Goal: Complete application form

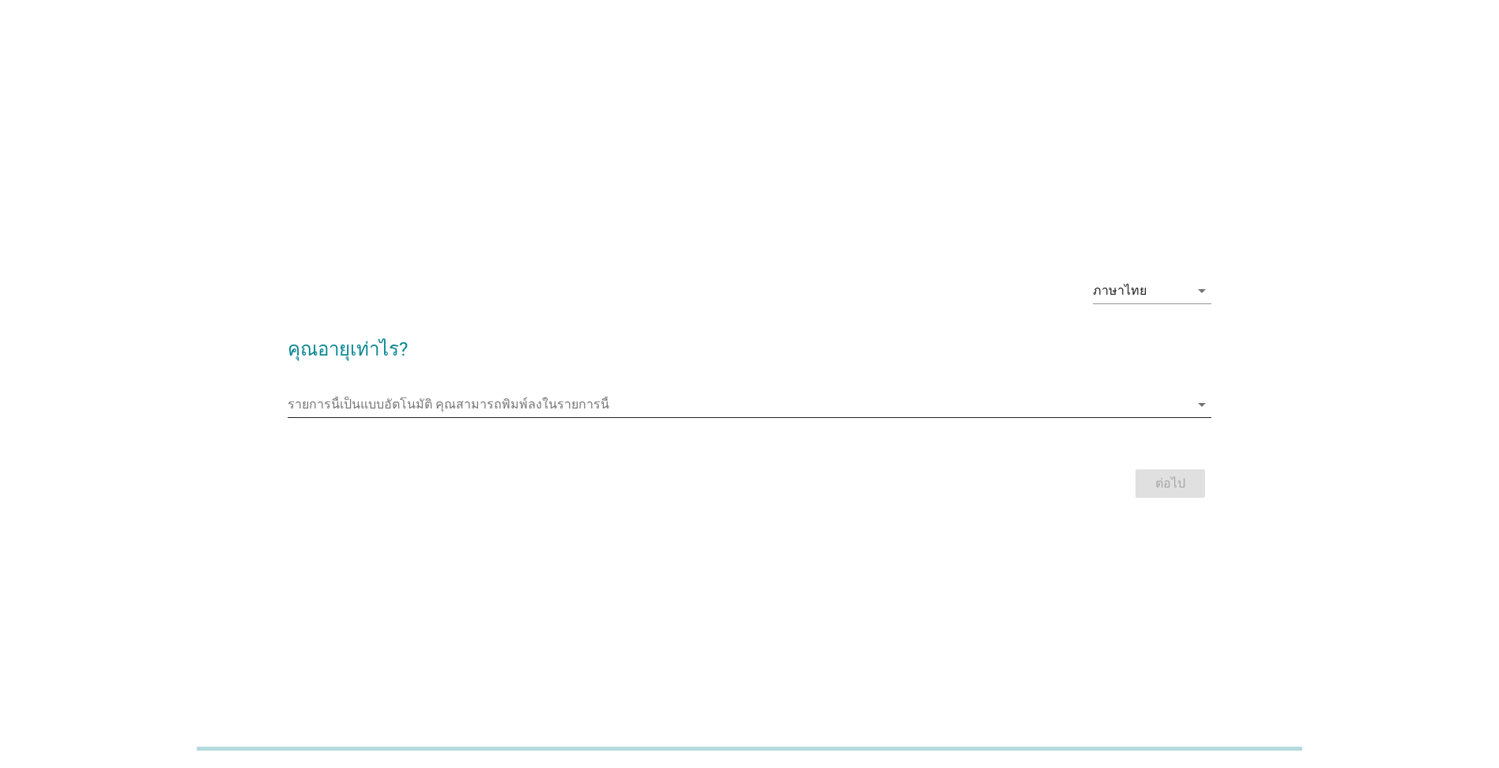
click at [1198, 407] on icon "arrow_drop_down" at bounding box center [1202, 404] width 19 height 19
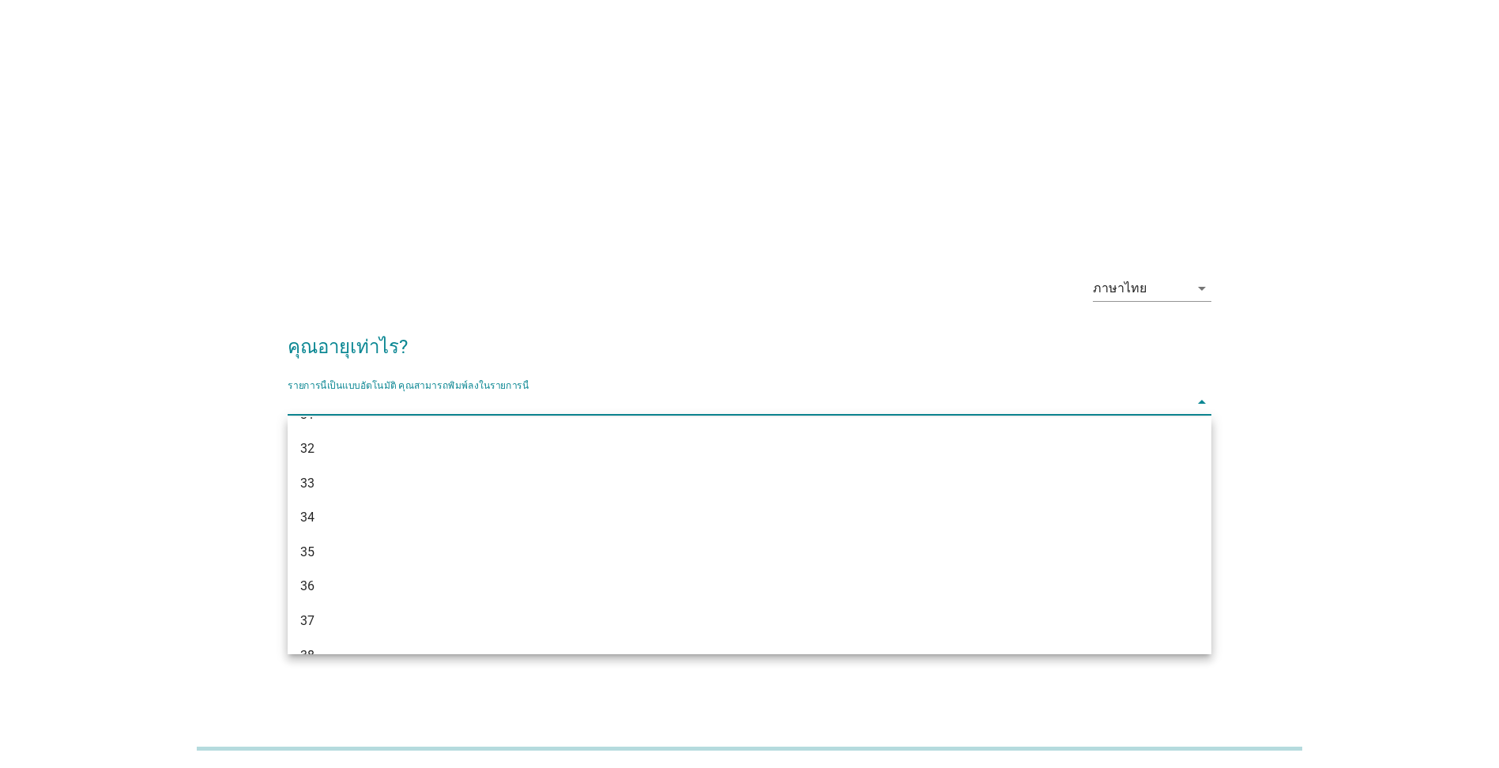
scroll to position [632, 0]
click at [344, 559] on div "40" at bounding box center [712, 566] width 824 height 19
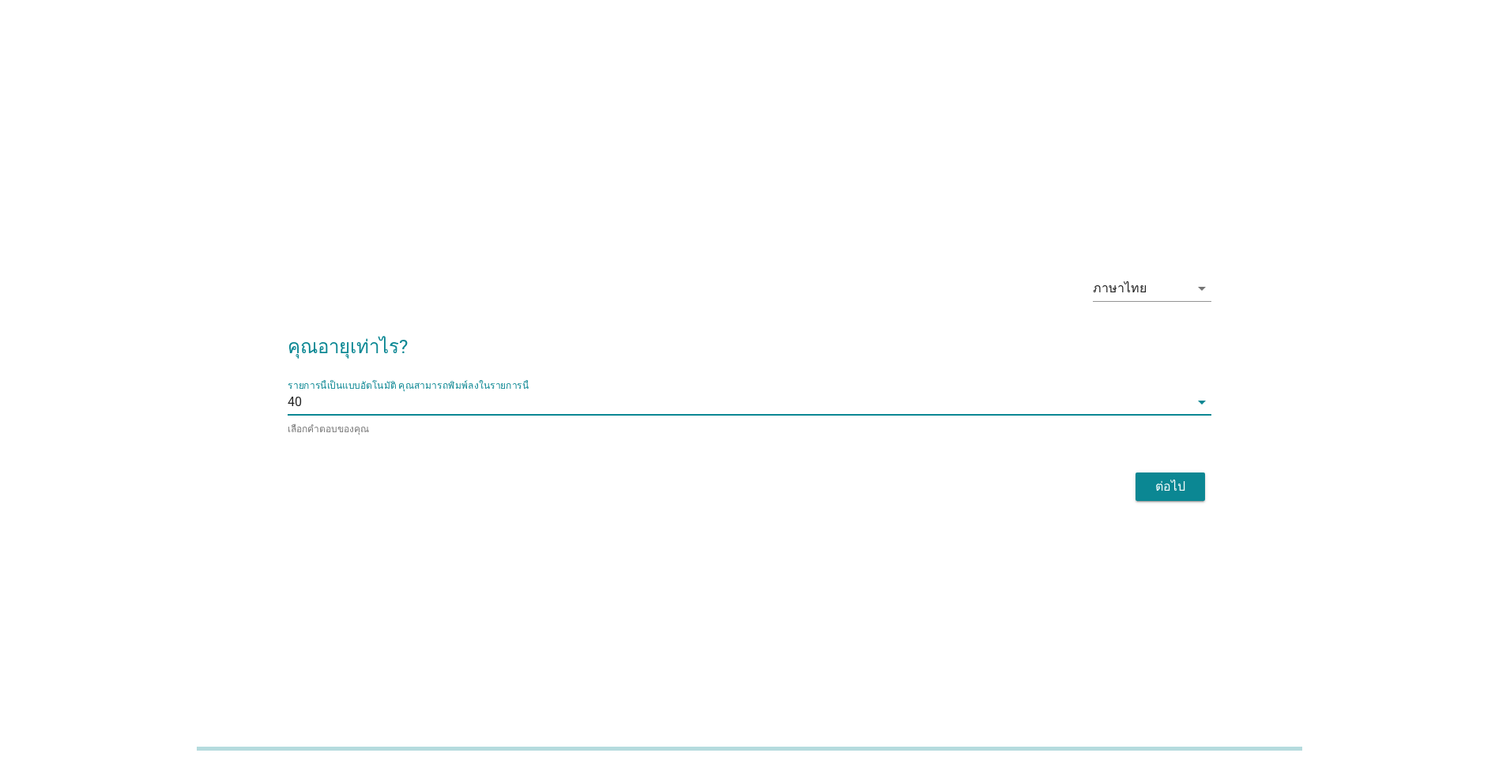
click at [1172, 487] on div "ต่อไป" at bounding box center [1170, 486] width 44 height 19
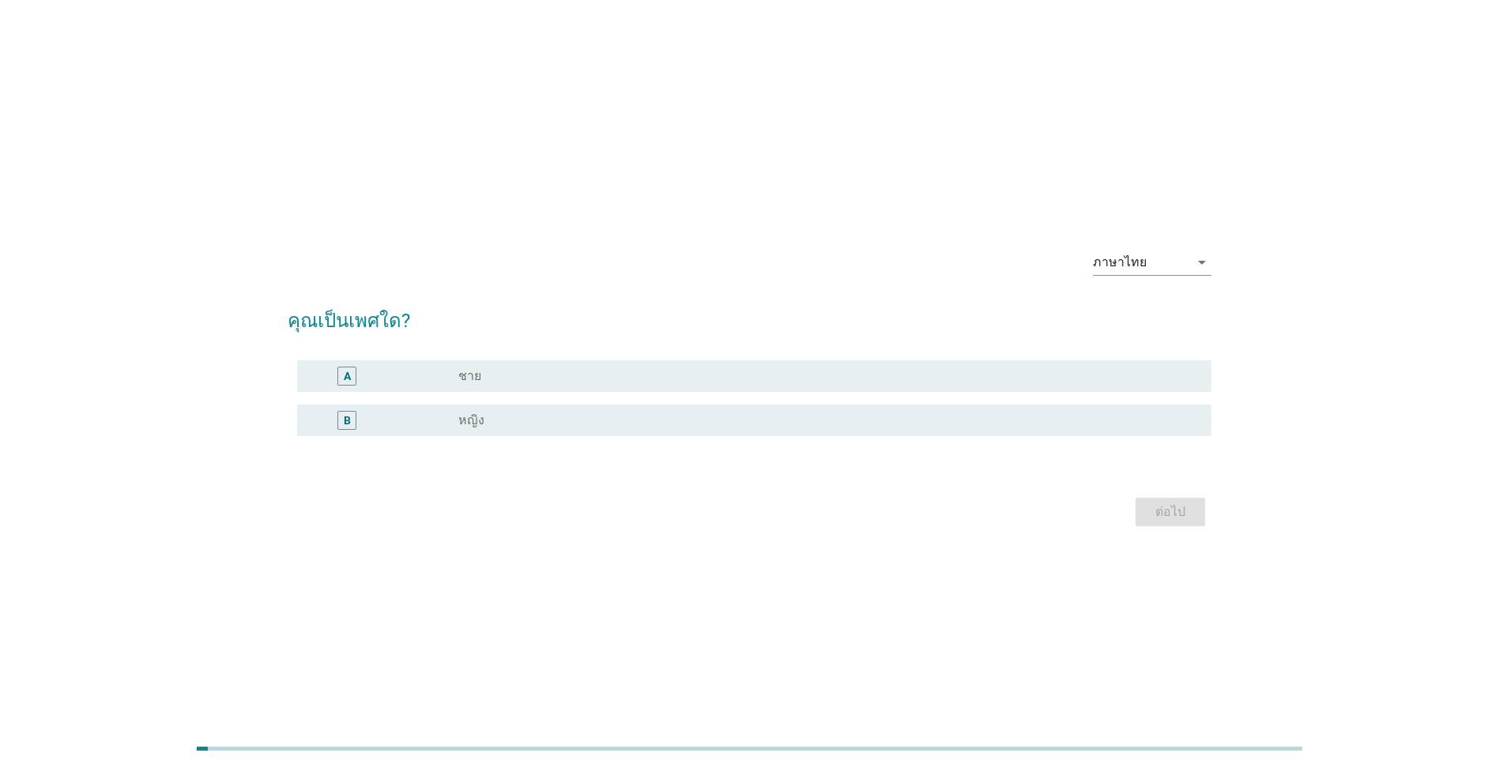
click at [497, 370] on div "radio_button_unchecked ชาย" at bounding box center [822, 376] width 728 height 16
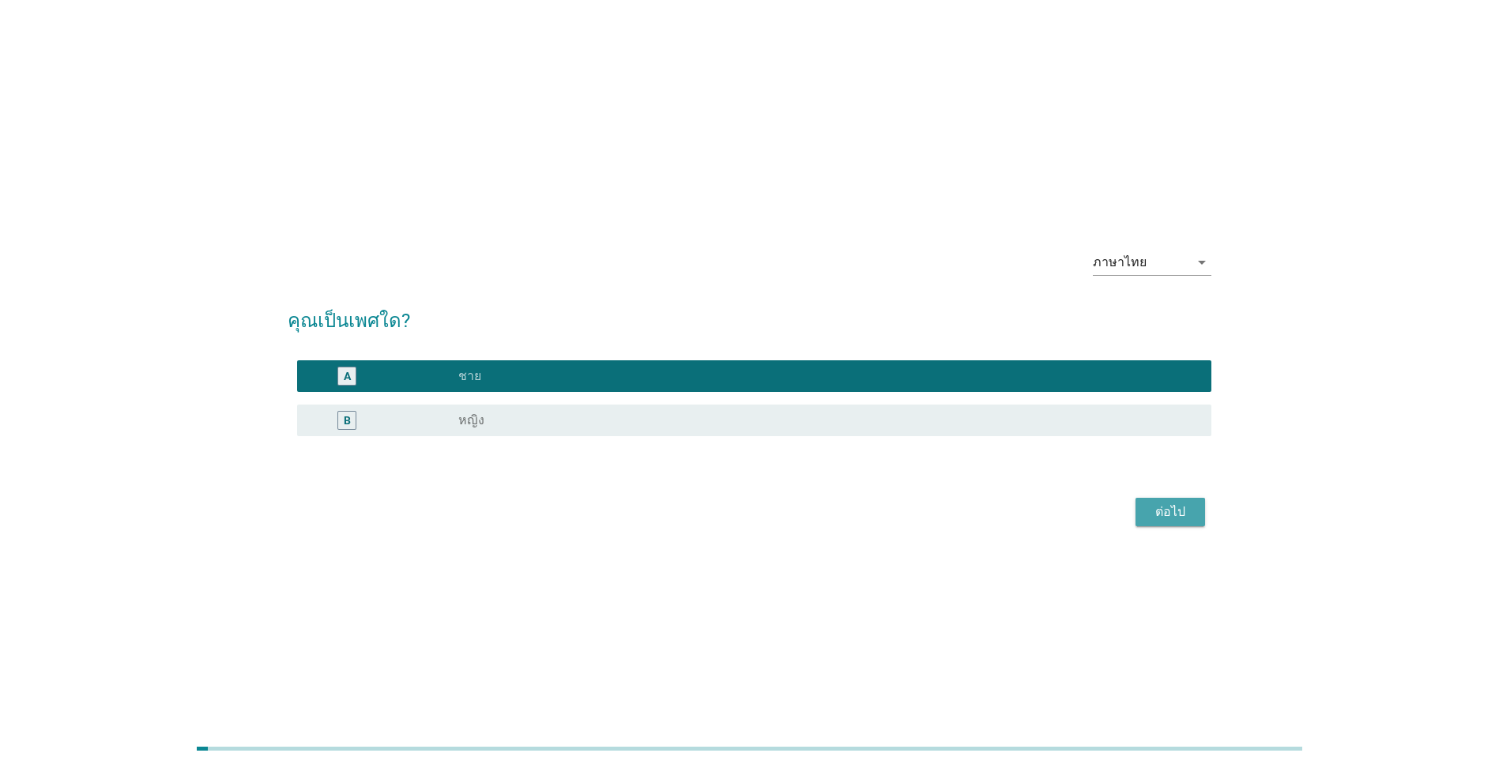
click at [1174, 520] on div "ต่อไป" at bounding box center [1170, 512] width 44 height 19
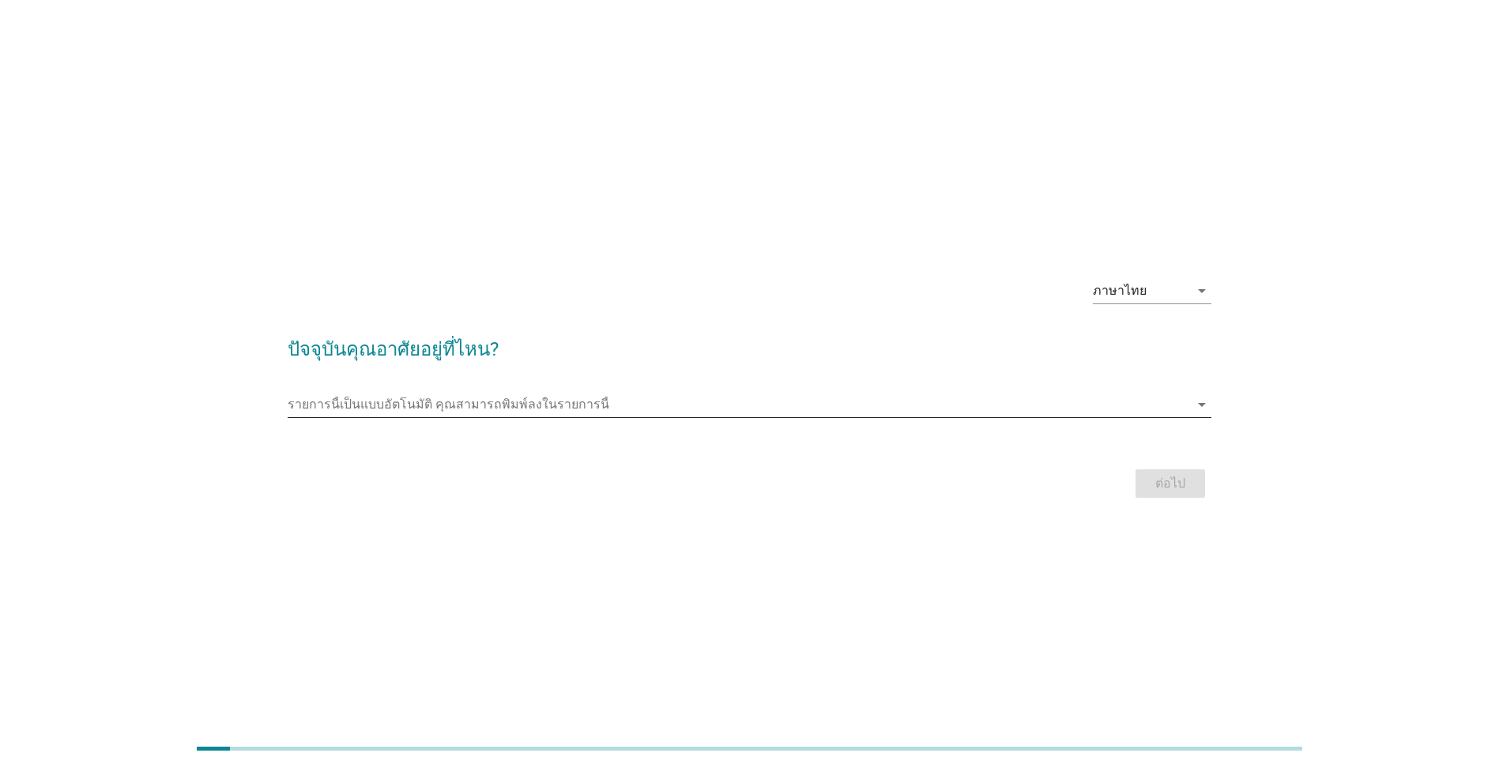
click at [1201, 406] on icon "arrow_drop_down" at bounding box center [1202, 404] width 19 height 19
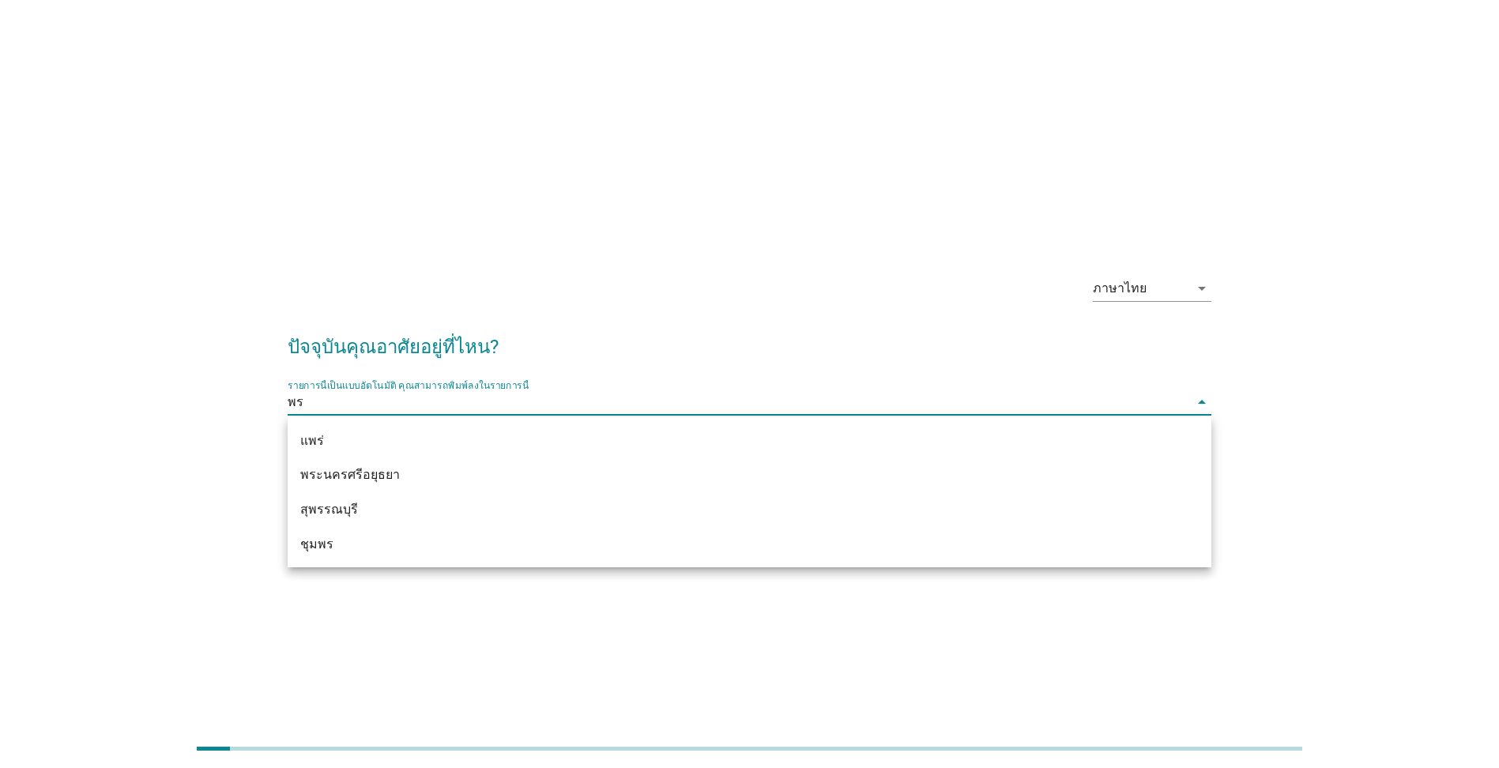
type input "พระ"
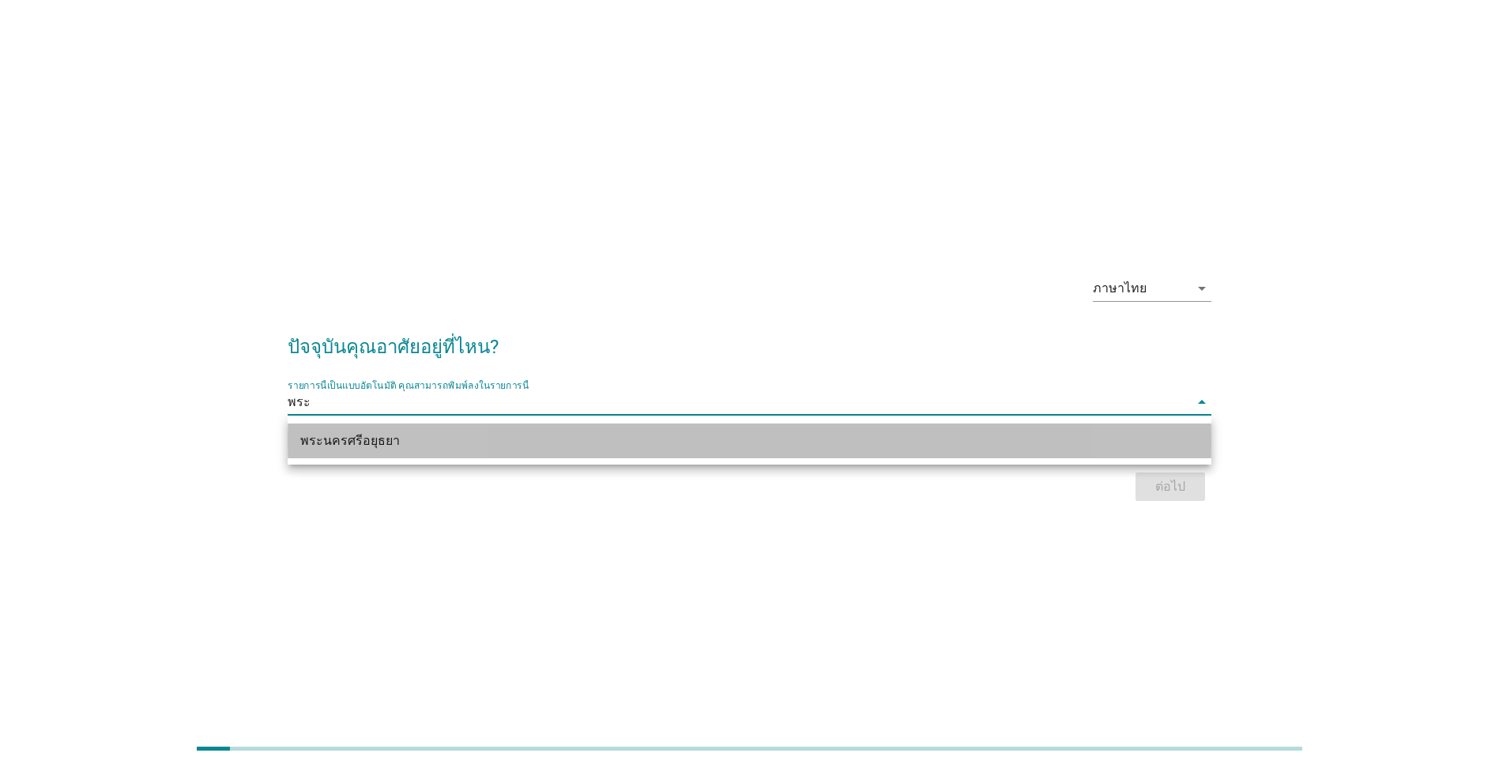
click at [443, 447] on div "พระนครศรีอยุธยา" at bounding box center [712, 441] width 824 height 19
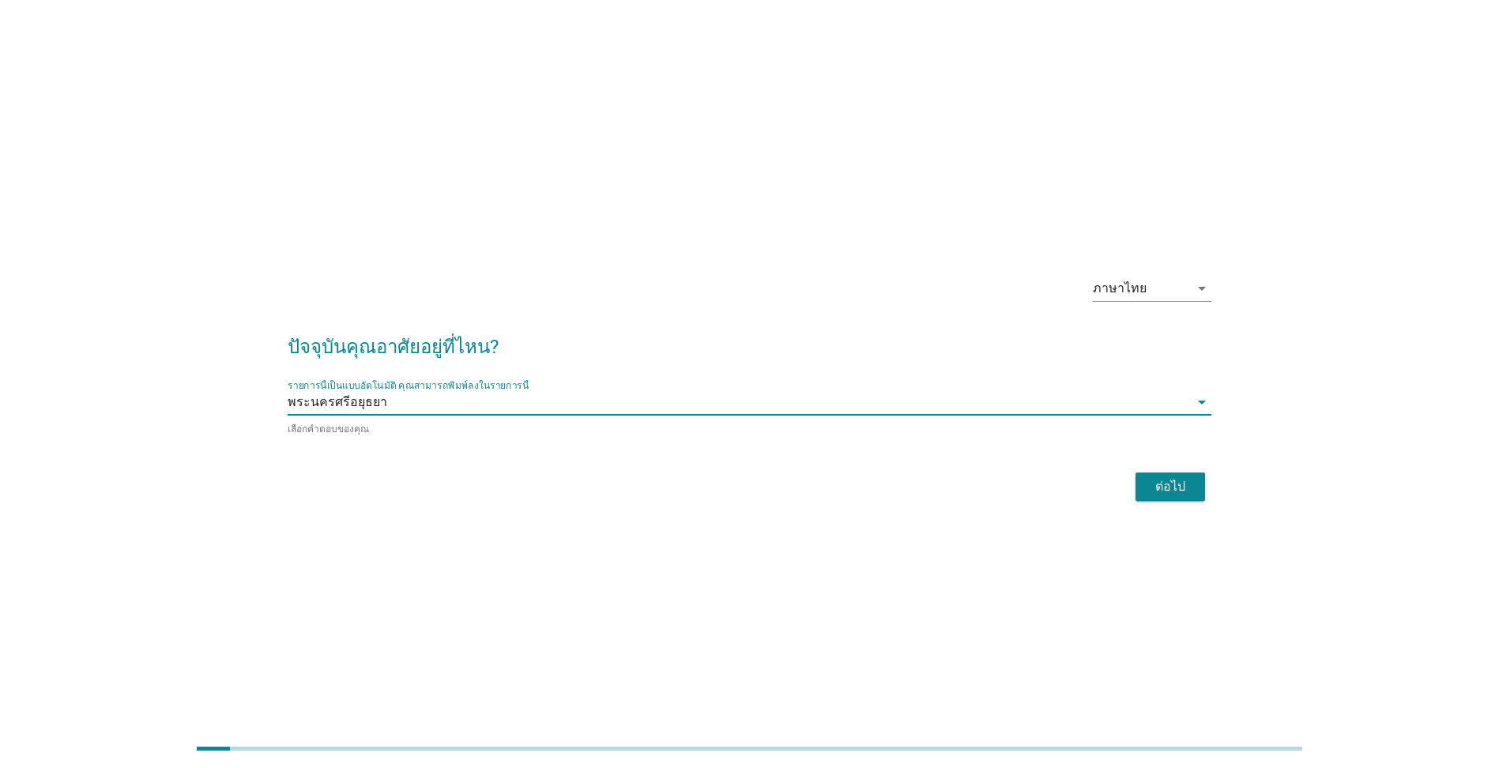
click at [1166, 486] on div "ต่อไป" at bounding box center [1170, 486] width 44 height 19
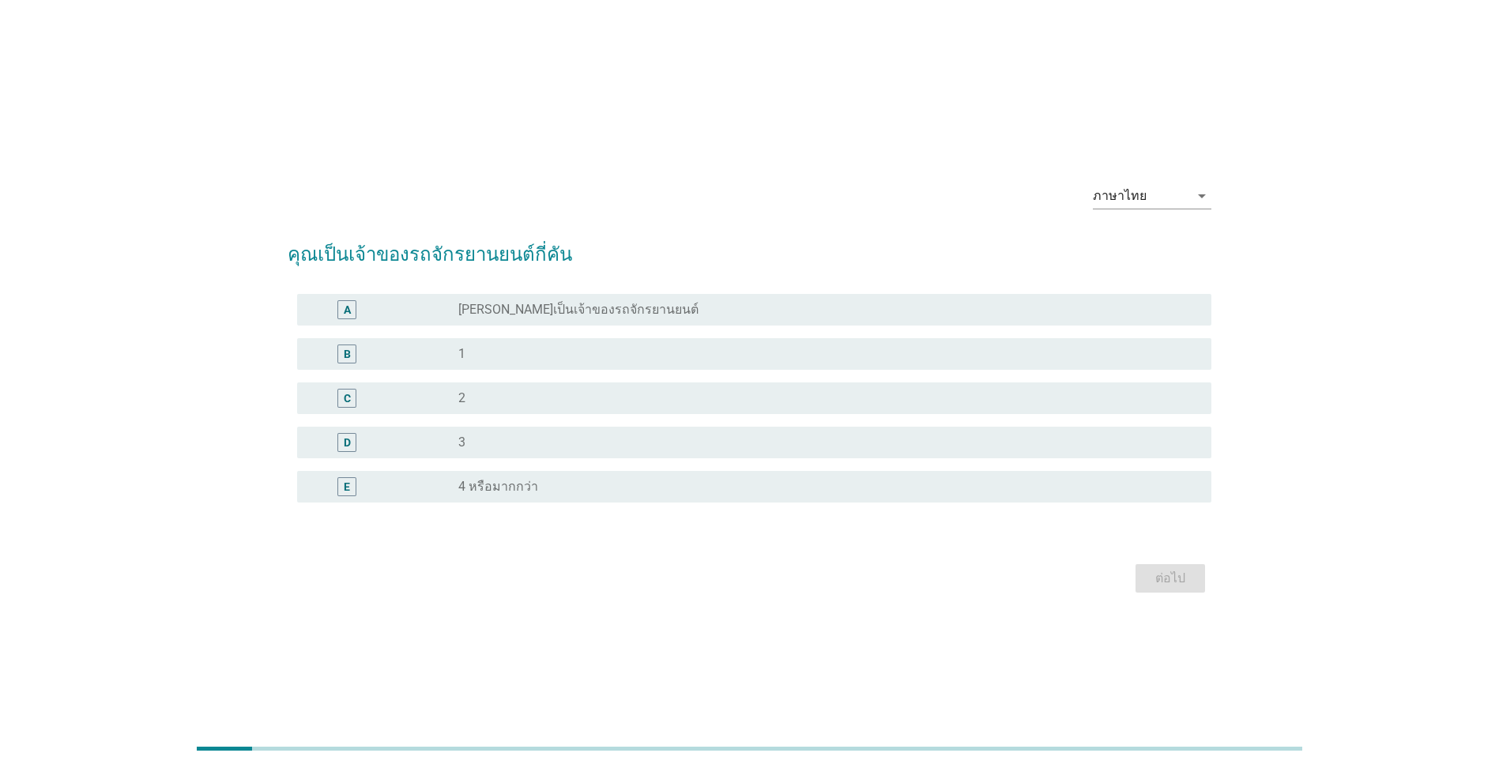
click at [454, 397] on div "C" at bounding box center [384, 398] width 148 height 19
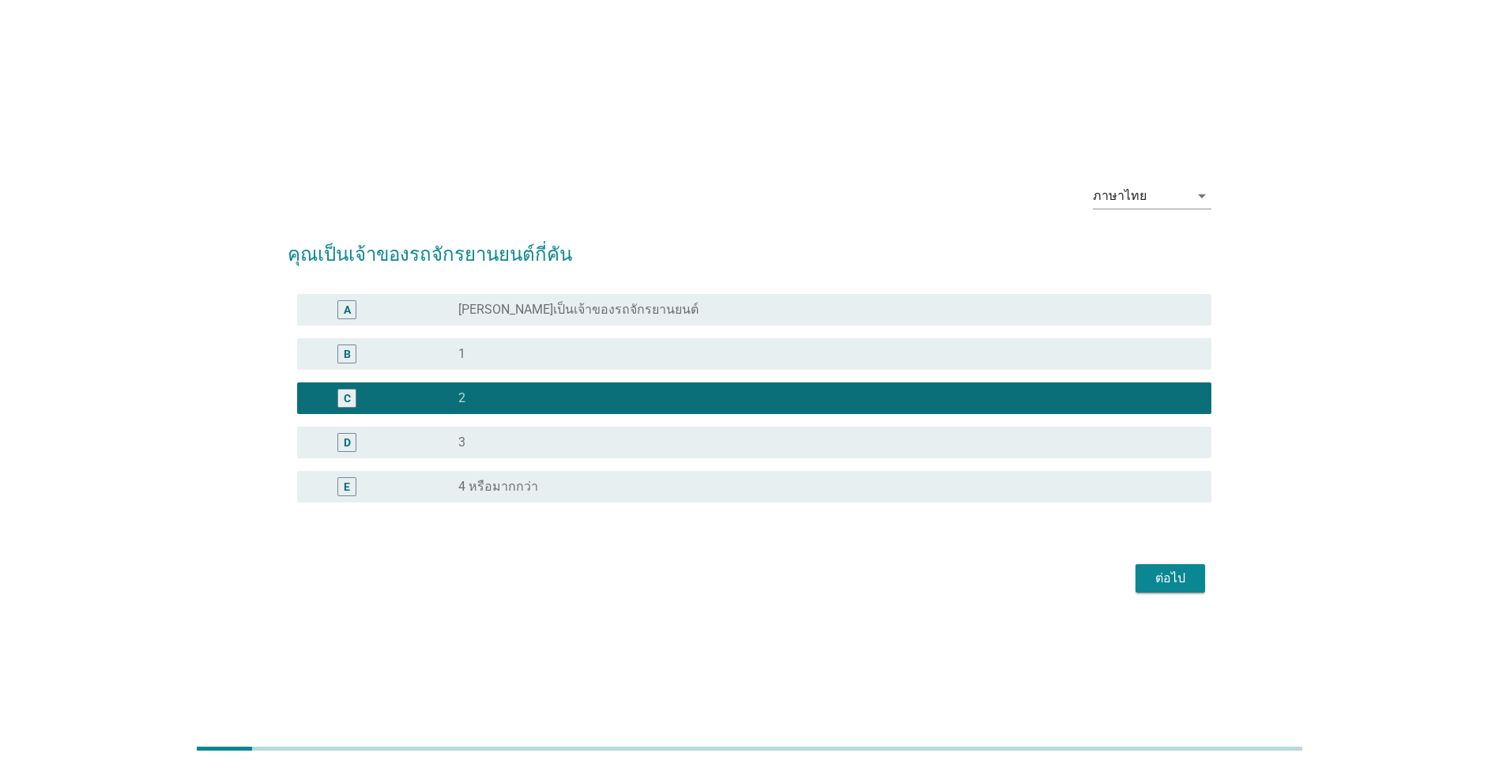
click at [1178, 579] on div "ต่อไป" at bounding box center [1170, 578] width 44 height 19
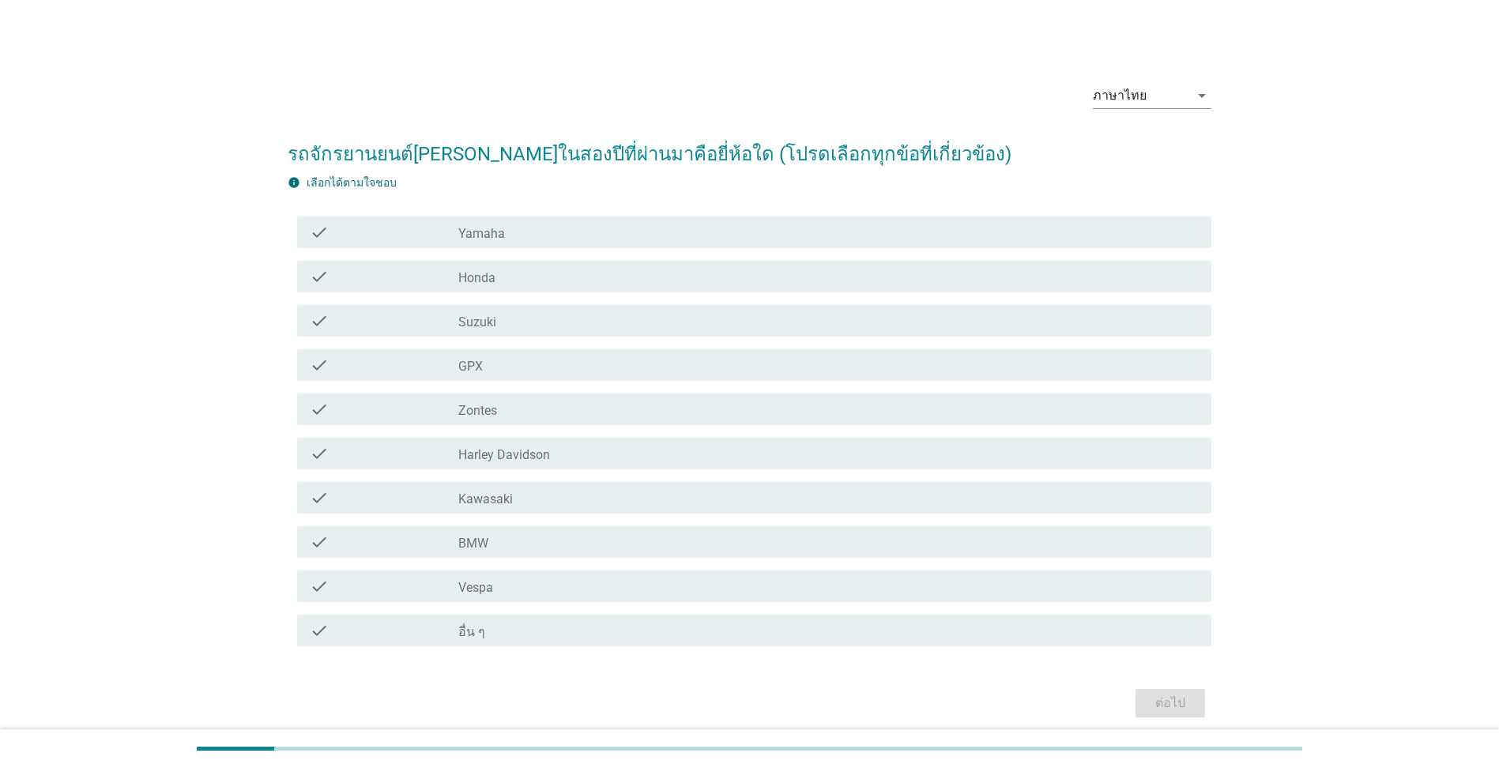
scroll to position [62, 0]
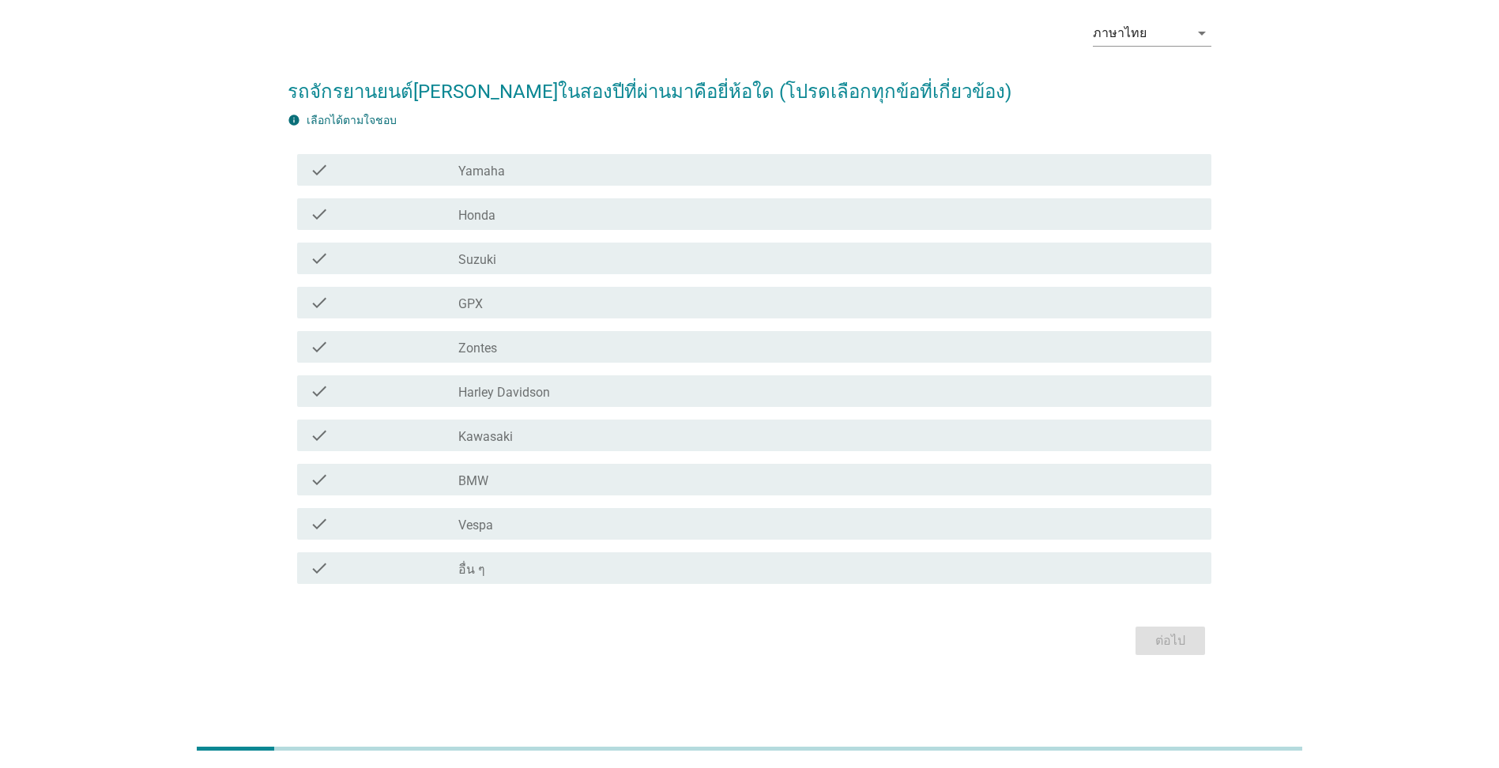
click at [487, 569] on div "check_box_outline_blank อื่น ๆ" at bounding box center [828, 568] width 741 height 19
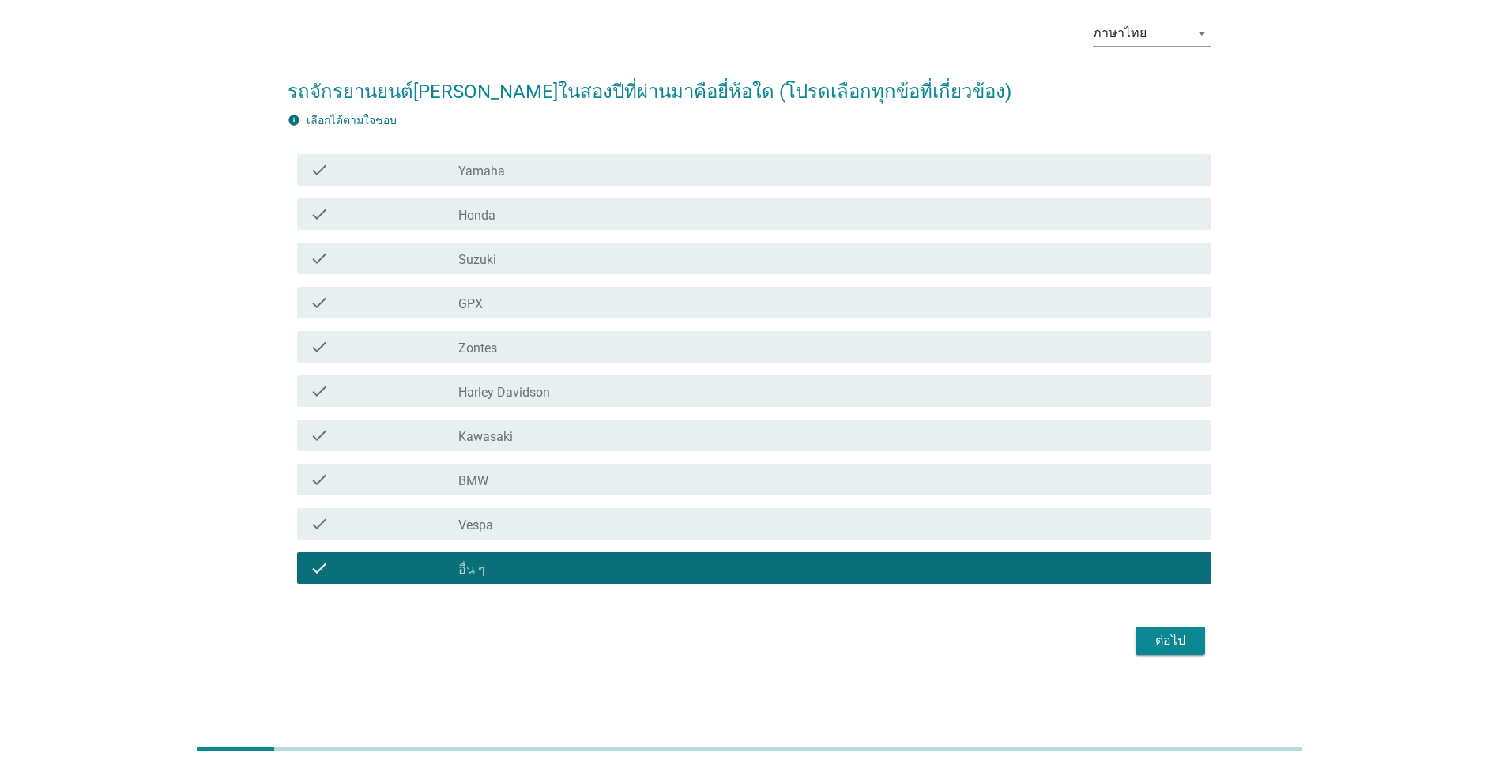
click at [476, 209] on label "Honda" at bounding box center [476, 216] width 37 height 16
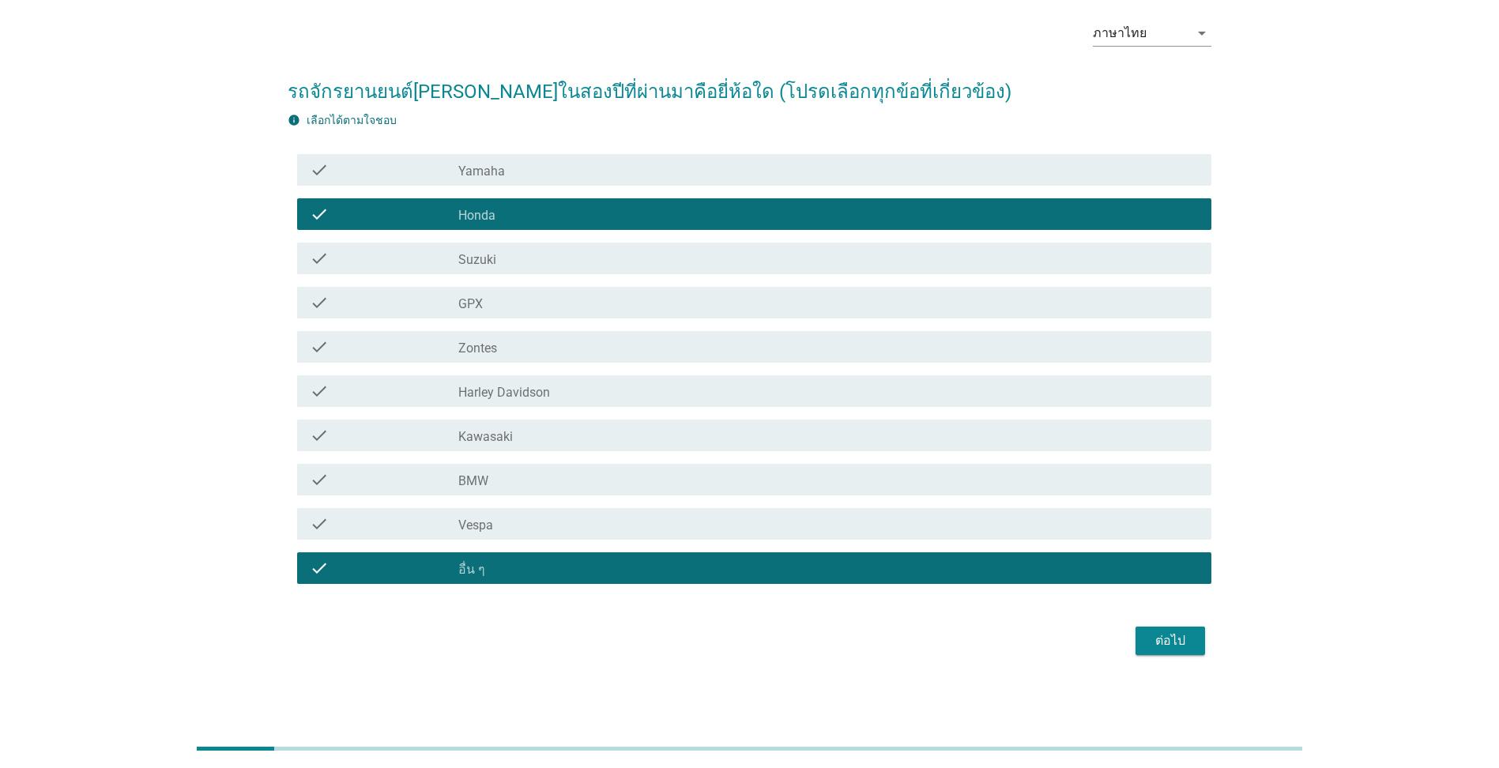
click at [1171, 647] on div "ต่อไป" at bounding box center [1170, 640] width 44 height 19
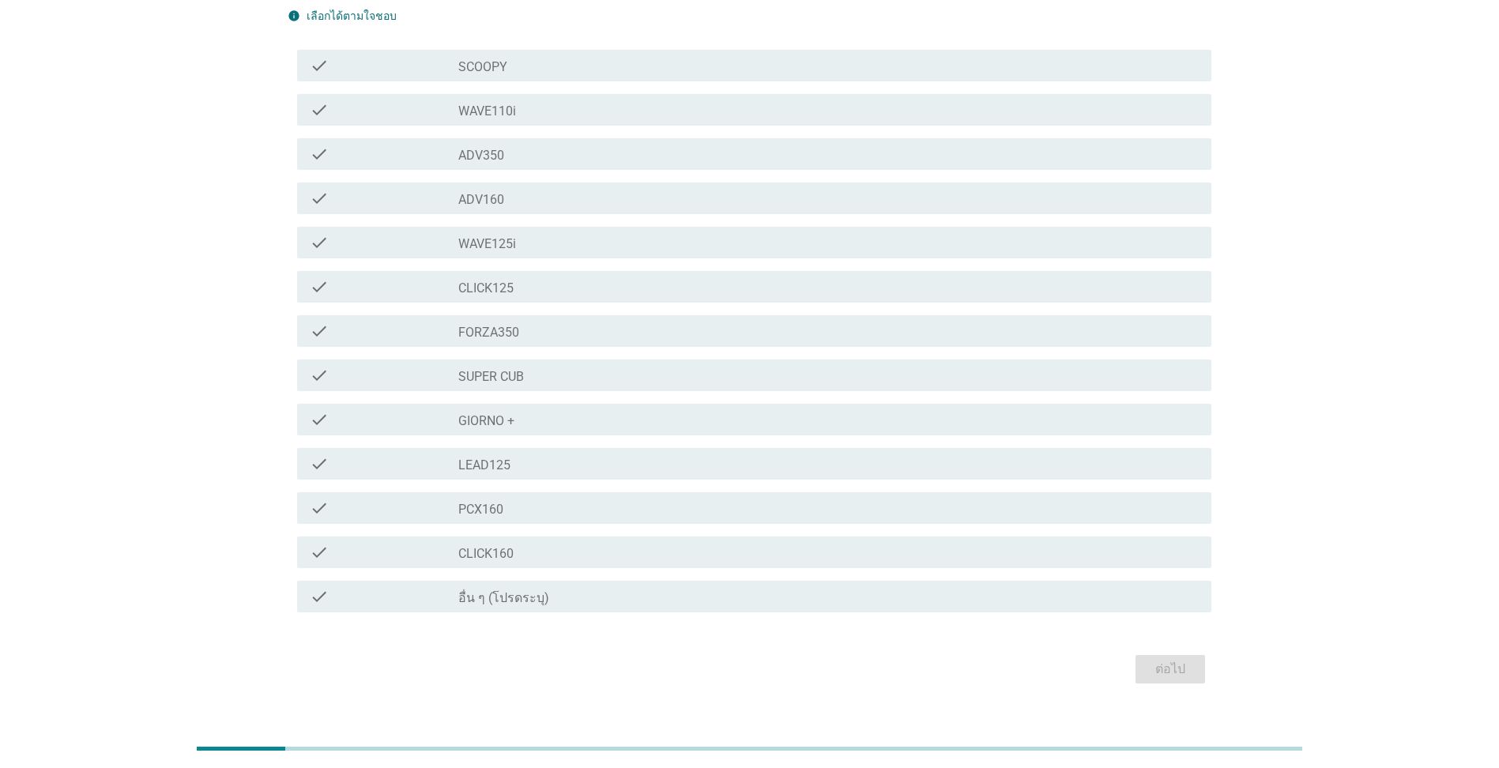
scroll to position [0, 0]
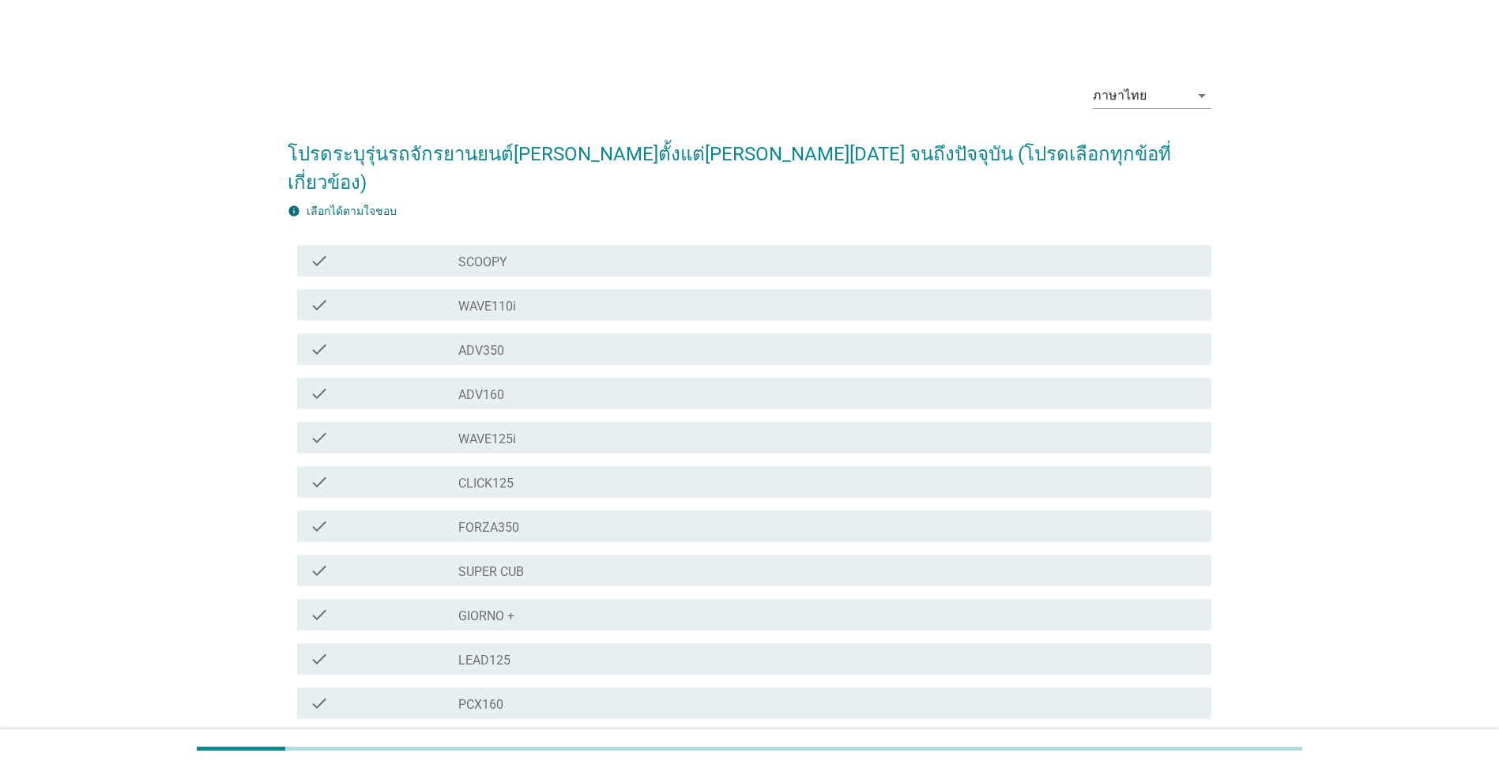
click at [509, 520] on label "FORZA350" at bounding box center [488, 528] width 61 height 16
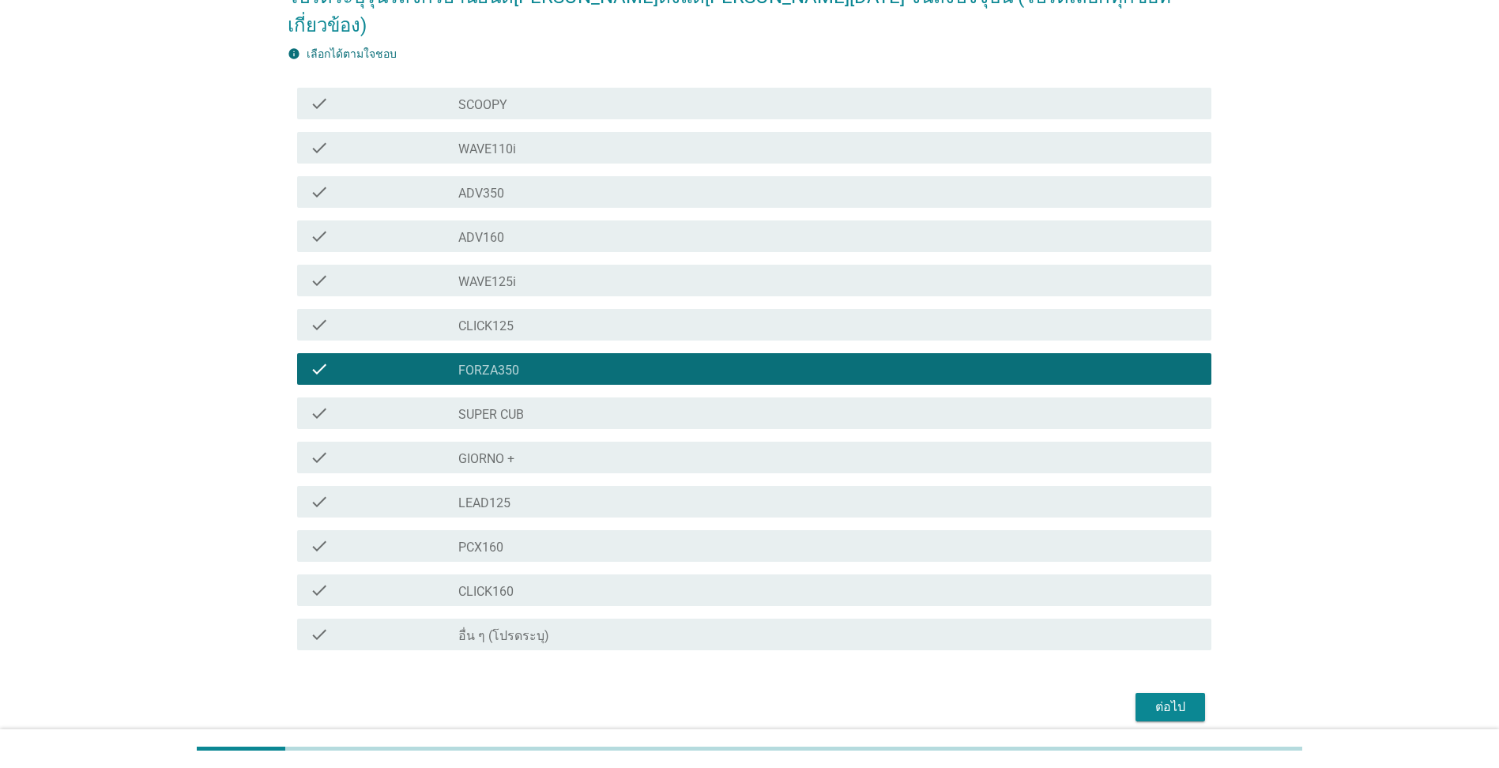
scroll to position [158, 0]
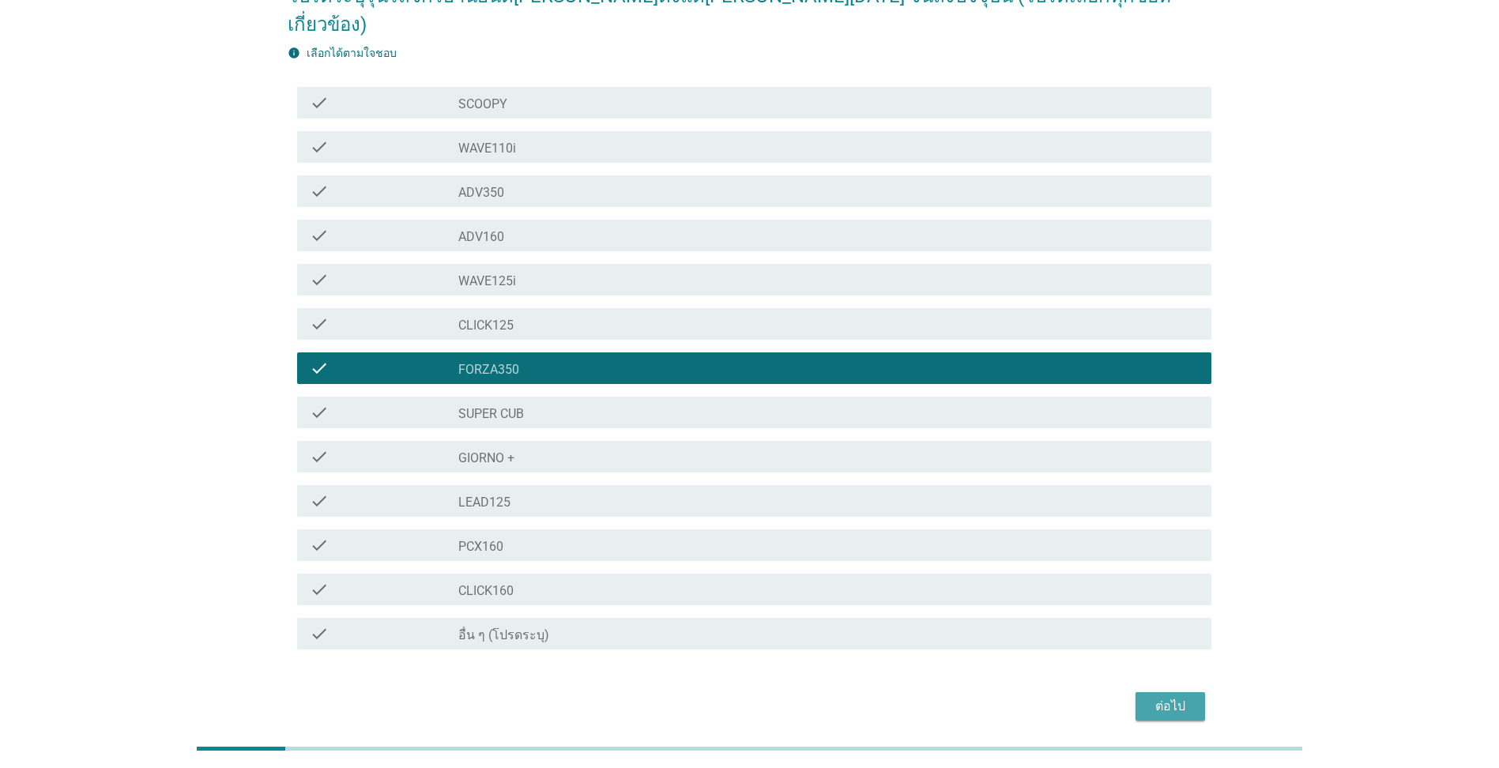
click at [1170, 697] on div "ต่อไป" at bounding box center [1170, 706] width 44 height 19
